Goal: Task Accomplishment & Management: Use online tool/utility

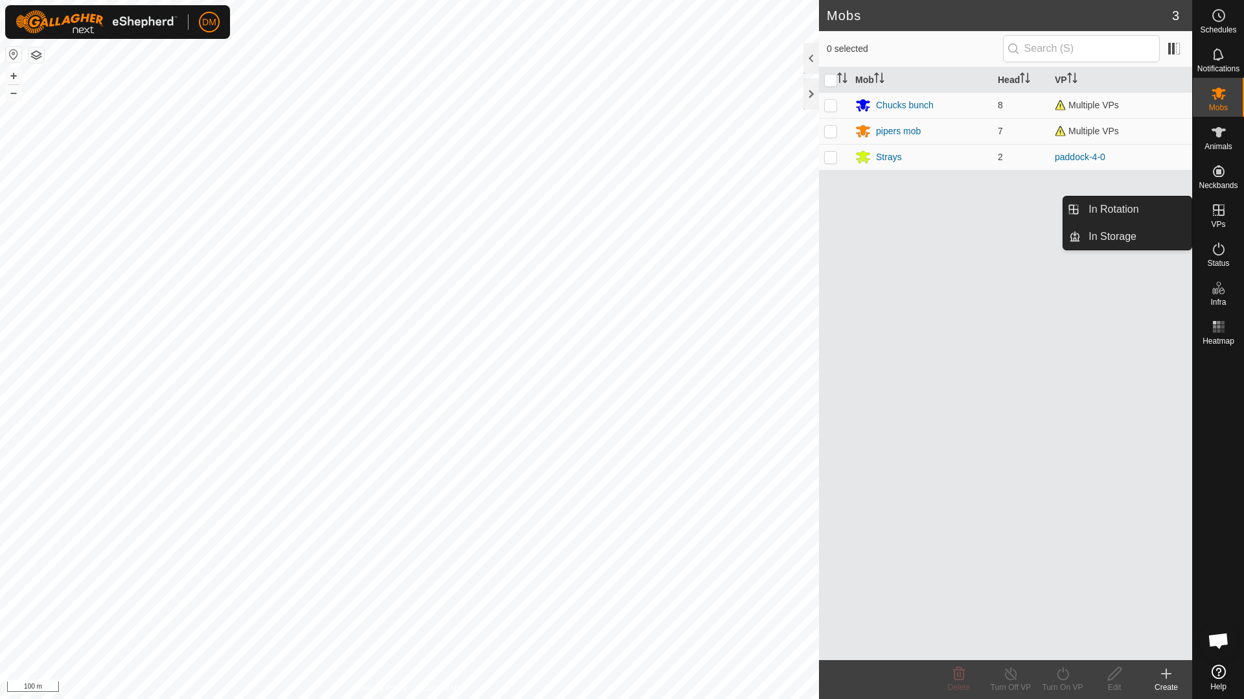
click at [1221, 220] on span "VPs" at bounding box center [1218, 224] width 14 height 8
click at [1147, 206] on link "In Rotation" at bounding box center [1136, 209] width 111 height 26
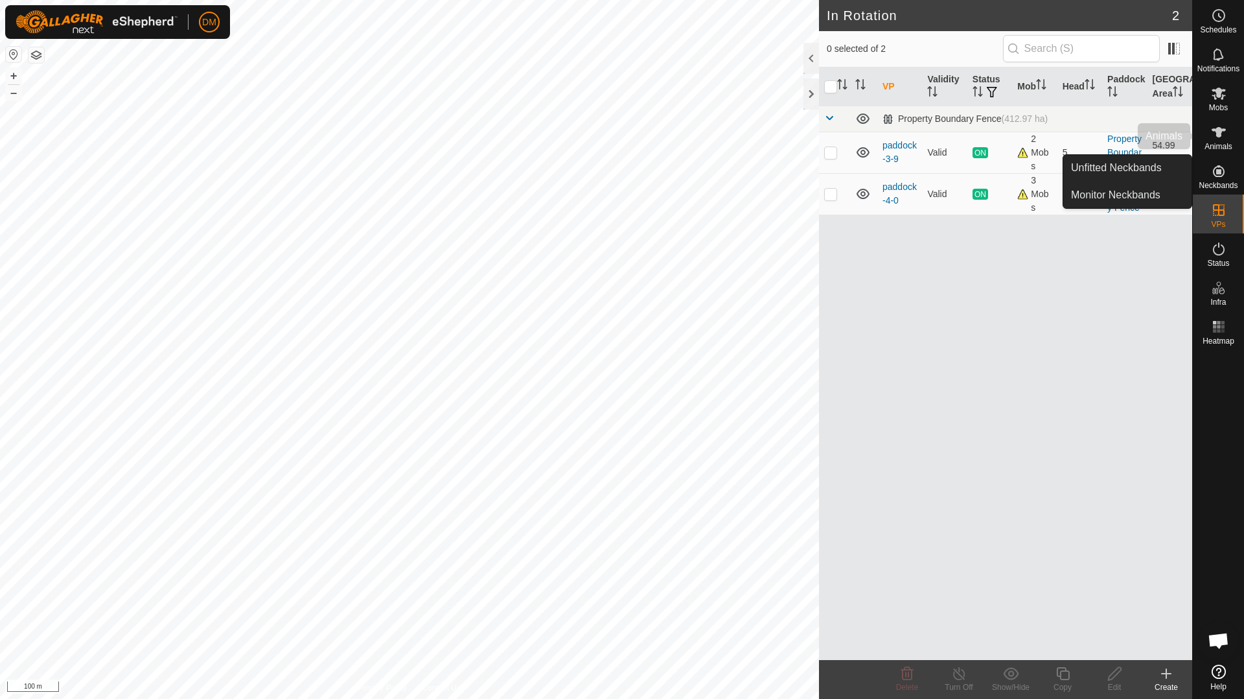
click at [1220, 137] on icon at bounding box center [1219, 132] width 14 height 10
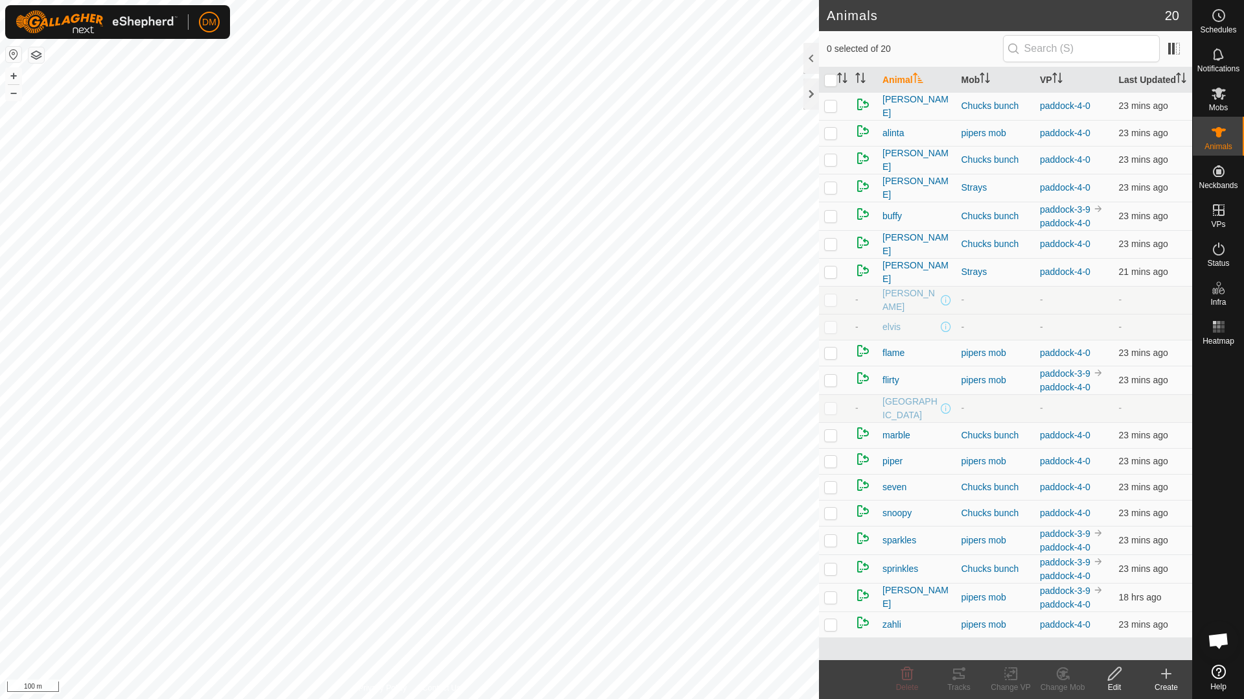
scroll to position [46, 0]
click at [833, 602] on p-checkbox at bounding box center [830, 597] width 13 height 10
checkbox input "false"
